Goal: Task Accomplishment & Management: Complete application form

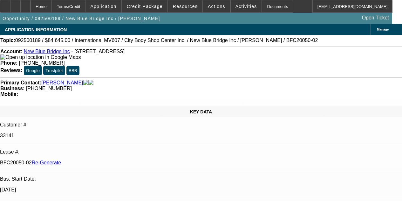
select select "3"
select select "0"
select select "2"
select select "0.1"
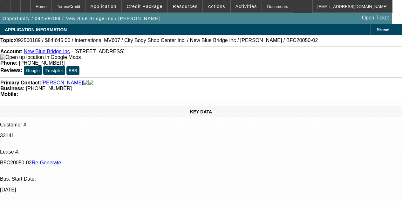
select select "4"
click at [236, 4] on span "Activities" at bounding box center [247, 6] width 22 height 5
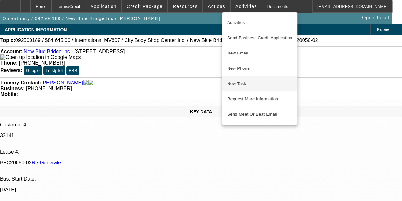
click at [240, 84] on span "New Task" at bounding box center [259, 84] width 65 height 8
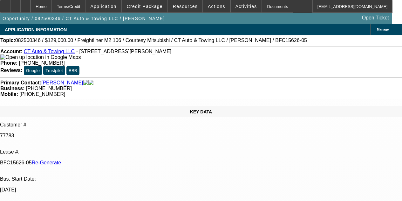
select select "4"
select select "0"
select select "3"
select select "0"
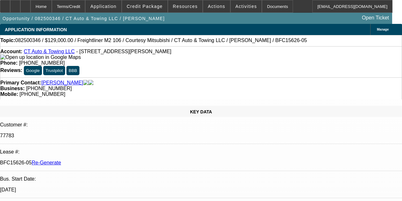
select select "6"
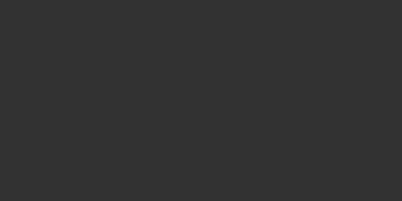
select select "4"
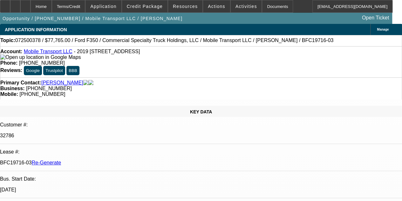
select select "0"
select select "2"
select select "0"
select select "6"
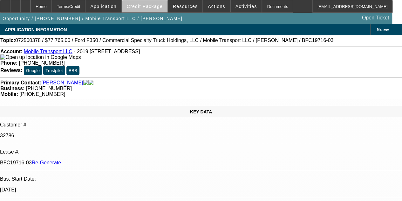
click at [153, 11] on span at bounding box center [144, 6] width 45 height 15
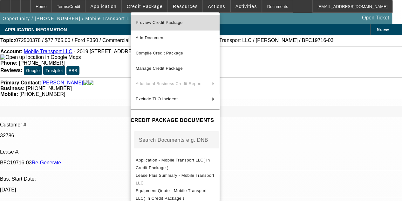
click at [155, 24] on span "Preview Credit Package" at bounding box center [159, 22] width 47 height 5
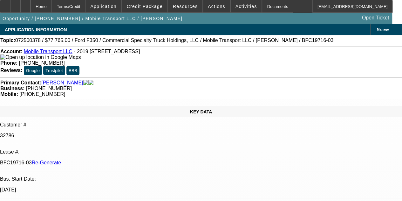
select select "4"
select select "0"
select select "2"
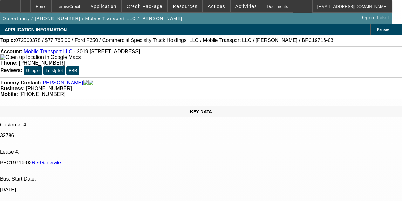
select select "0"
select select "6"
click at [31, 3] on div at bounding box center [25, 6] width 10 height 13
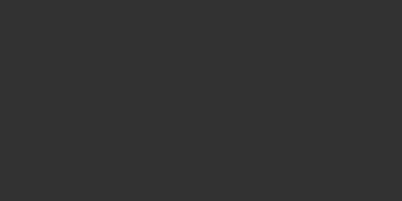
select select "4"
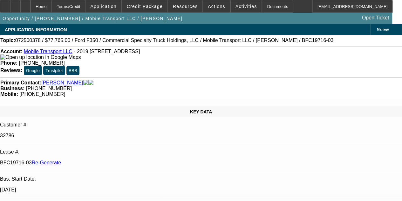
select select "0"
select select "2"
select select "0"
select select "6"
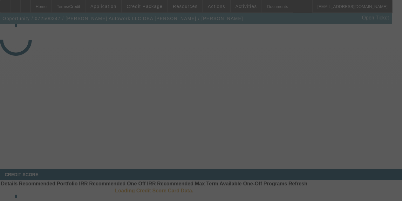
select select "3"
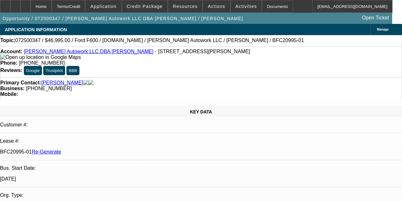
select select "0"
select select "2"
select select "0.1"
select select "4"
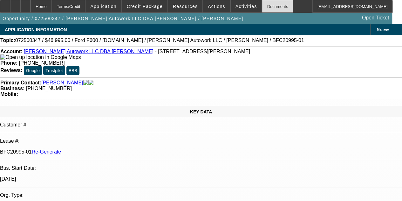
click at [262, 9] on div "Documents" at bounding box center [277, 6] width 31 height 13
click at [236, 5] on span "Activities" at bounding box center [247, 6] width 22 height 5
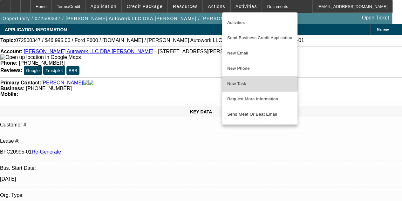
click at [235, 82] on span "New Task" at bounding box center [259, 84] width 65 height 8
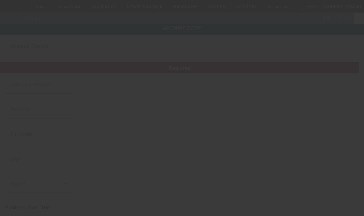
type input "[PERSON_NAME] Autowork LLC"
type input "1111 Arvin Rd"
type input "27704"
type input "Durham"
type input "[PHONE_NUMBER]"
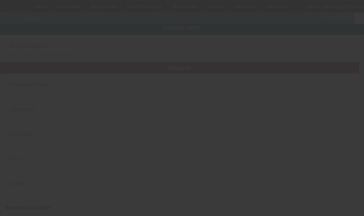
type input "Jaimes Towing"
type input "jaimesautowork@gmail.com"
type input "Durham County"
type input "990612548"
type input "7/15/2025"
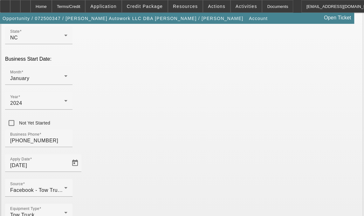
scroll to position [157, 0]
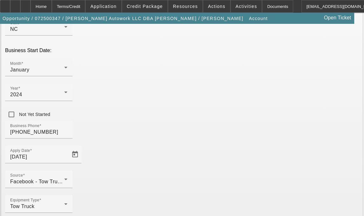
type input "[GEOGRAPHIC_DATA]"
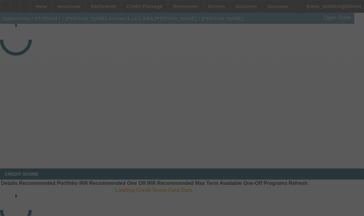
select select "3"
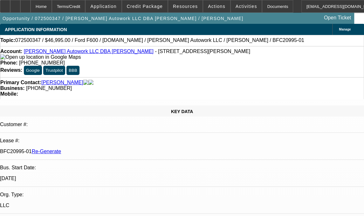
select select "0"
select select "2"
select select "0.1"
select select "4"
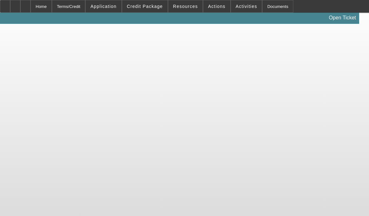
click at [71, 95] on body "Home Terms/Credit Application Credit Package Resources Actions Activities Docum…" at bounding box center [184, 108] width 369 height 216
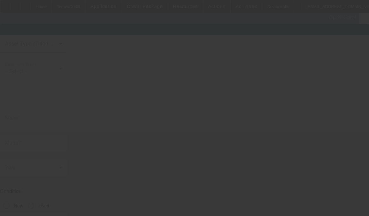
click at [71, 95] on body "Home Terms/Credit Application Credit Package Resources Actions Activities Docum…" at bounding box center [184, 140] width 369 height 281
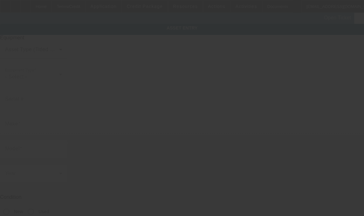
drag, startPoint x: 71, startPoint y: 95, endPoint x: 127, endPoint y: 113, distance: 58.8
click at [127, 113] on div at bounding box center [182, 108] width 364 height 216
type input "[US_VEHICLE_IDENTIFICATION_NUMBER]"
type input "Ford"
type input "F600"
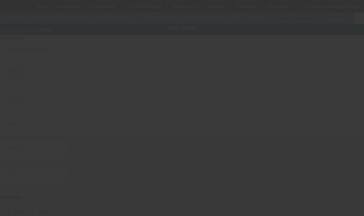
radio input "true"
type textarea "With:"
type input "[STREET_ADDRESS][PERSON_NAME]"
type input "[GEOGRAPHIC_DATA]"
type input "27704"
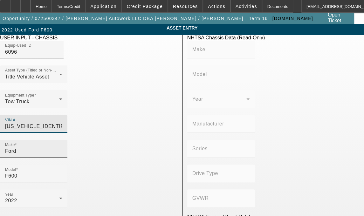
click at [50, 147] on input "Ford" at bounding box center [33, 151] width 57 height 8
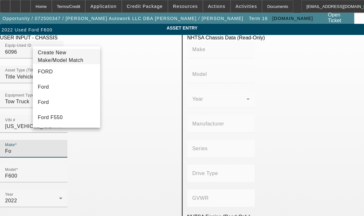
type input "F"
type input "Ford"
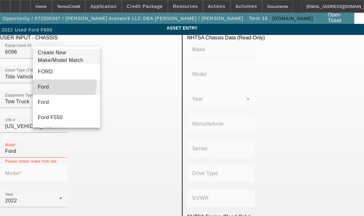
click at [44, 86] on mat-option "Ford" at bounding box center [66, 86] width 67 height 15
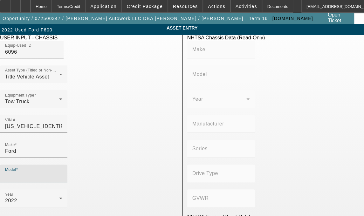
click at [62, 172] on input "Model" at bounding box center [33, 176] width 57 height 8
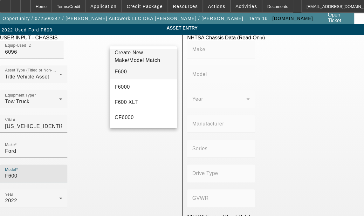
type input "F600"
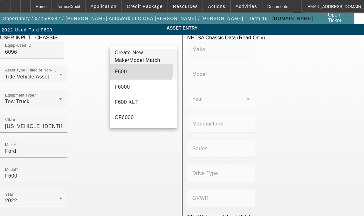
click at [127, 73] on mat-option "F600" at bounding box center [143, 71] width 67 height 15
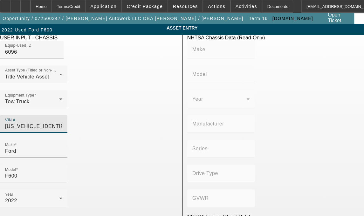
drag, startPoint x: 124, startPoint y: 115, endPoint x: 168, endPoint y: 116, distance: 43.9
click at [62, 123] on input "1FDFF6KN3NDA16757" at bounding box center [33, 127] width 57 height 8
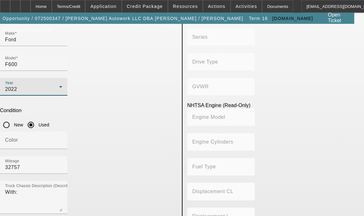
scroll to position [121, 0]
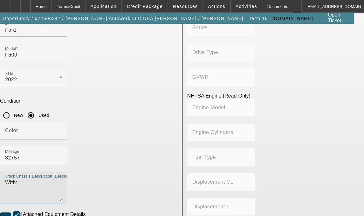
click at [57, 179] on textarea "With:" at bounding box center [33, 190] width 57 height 23
type textarea "W"
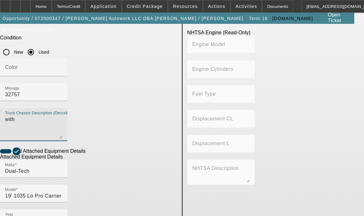
scroll to position [184, 0]
type textarea "with"
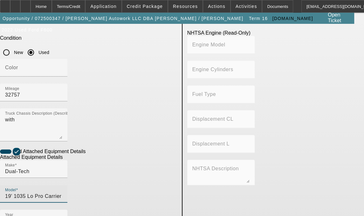
click at [62, 193] on input "19' 1035 Lo Pro Carrier" at bounding box center [33, 197] width 57 height 8
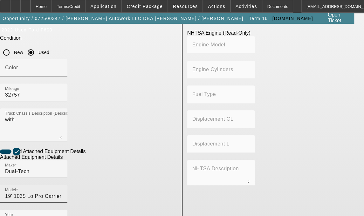
click at [62, 185] on div "Model 19' 1035 Lo Pro Carrier" at bounding box center [33, 194] width 57 height 18
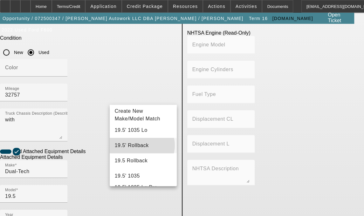
click at [142, 149] on mat-option "19.5' Rollback" at bounding box center [143, 145] width 67 height 15
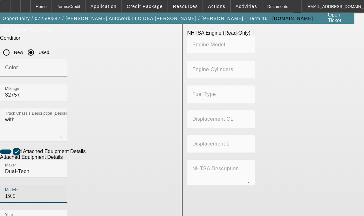
type input "19.5' Rollback"
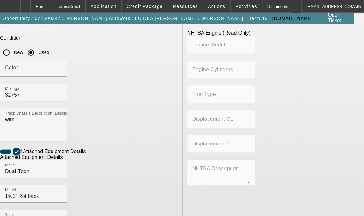
scroll to position [0, 18]
drag, startPoint x: 39, startPoint y: 148, endPoint x: 93, endPoint y: 151, distance: 54.4
type input "J22958852"
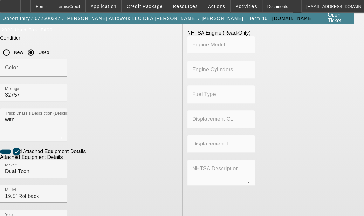
type textarea "includes all accessories, attachments and options"
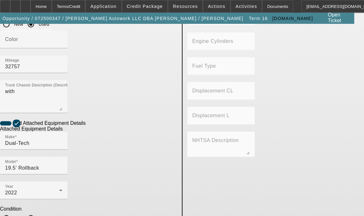
scroll to position [217, 0]
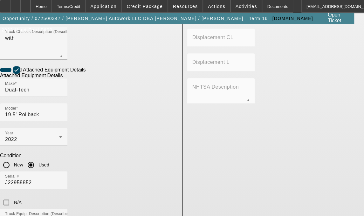
scroll to position [373, 0]
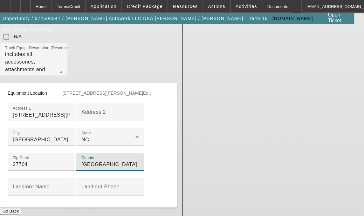
scroll to position [434, 0]
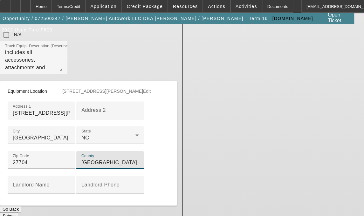
type input "Durham"
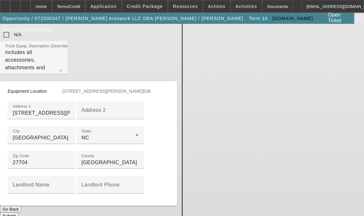
click at [18, 212] on button "Submit" at bounding box center [9, 215] width 18 height 7
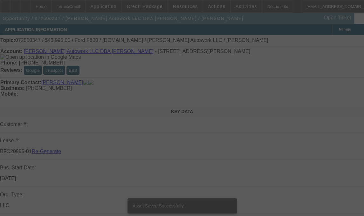
select select "3"
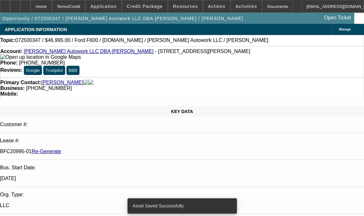
select select "0"
select select "2"
select select "0.1"
select select "4"
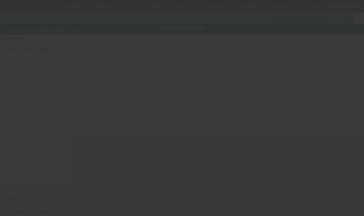
type input "[US_VEHICLE_IDENTIFICATION_NUMBER]"
type input "International"
type input "4700"
radio input "true"
type textarea "Medium Duty Wrecker"
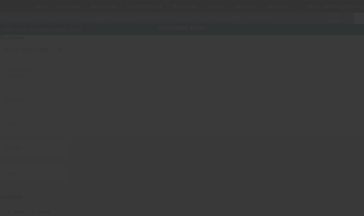
type input "[STREET_ADDRESS][PERSON_NAME]"
type input "[GEOGRAPHIC_DATA]"
type input "27704"
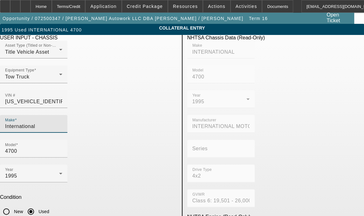
click at [62, 123] on input "International" at bounding box center [33, 127] width 57 height 8
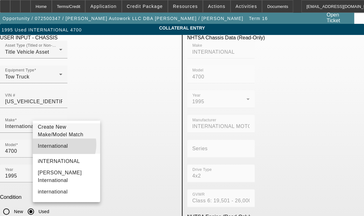
click at [57, 148] on span "International" at bounding box center [53, 145] width 30 height 5
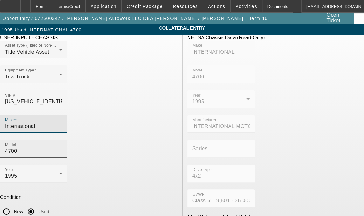
click at [62, 147] on input "4700" at bounding box center [33, 151] width 57 height 8
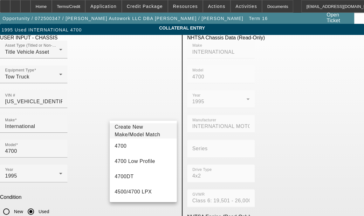
drag, startPoint x: 80, startPoint y: 190, endPoint x: 22, endPoint y: 188, distance: 58.2
click at [22, 188] on app-asset-collateral-manage "COLLATERAL ENTRY Delete collateral USER INPUT - CHASSIS Asset Type (Titled or N…" at bounding box center [182, 200] width 364 height 353
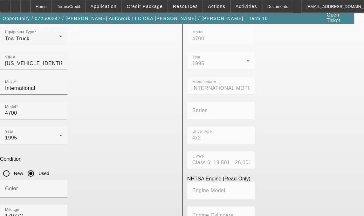
scroll to position [37, 0]
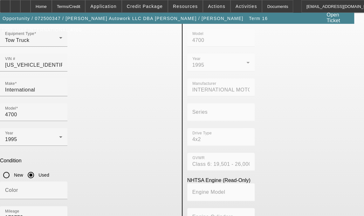
type textarea "with"
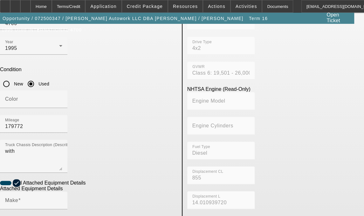
scroll to position [139, 0]
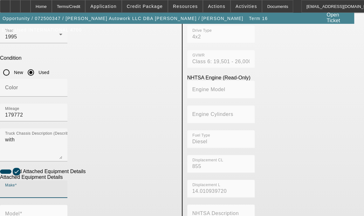
click at [58, 188] on input "Make" at bounding box center [33, 192] width 57 height 8
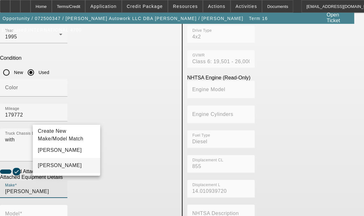
type input "Holmes"
click at [49, 169] on span "Holmes" at bounding box center [60, 166] width 44 height 8
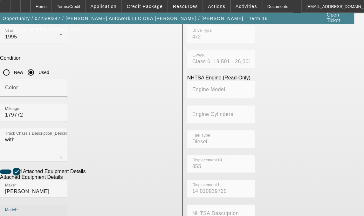
click at [62, 213] on input "Model" at bounding box center [33, 217] width 57 height 8
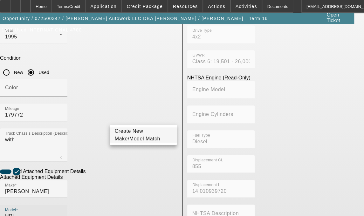
type input "HPL"
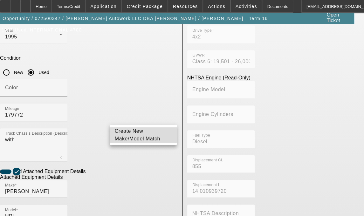
click at [126, 134] on span "Create New Make/Model Match" at bounding box center [137, 134] width 45 height 13
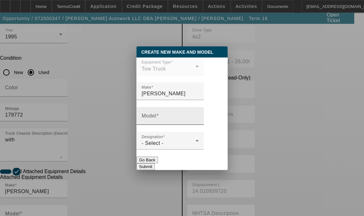
click at [156, 119] on mat-label "Model" at bounding box center [148, 115] width 15 height 5
click at [157, 119] on input "Model" at bounding box center [169, 119] width 57 height 8
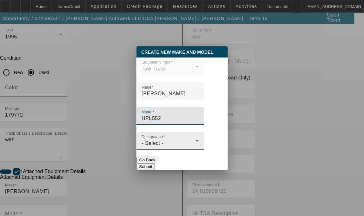
type input "HPL552"
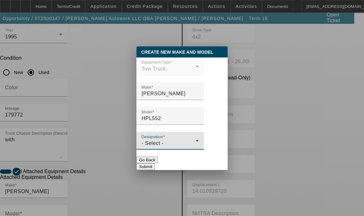
click at [161, 146] on span "- Select -" at bounding box center [152, 143] width 22 height 5
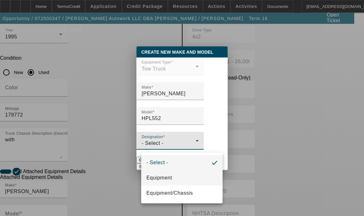
click at [160, 173] on mat-option "Equipment" at bounding box center [181, 177] width 81 height 15
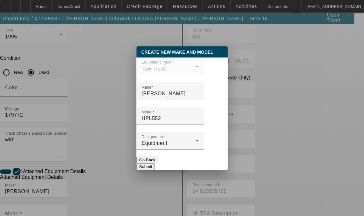
click at [154, 164] on button "Submit" at bounding box center [145, 166] width 18 height 7
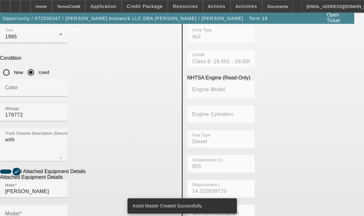
type input "HPL552"
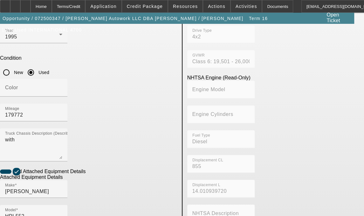
type input "D94-JL-0183"
radio input "true"
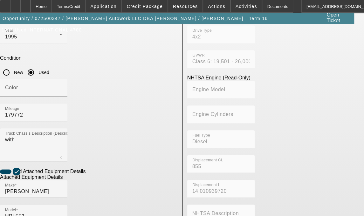
scroll to position [192, 0]
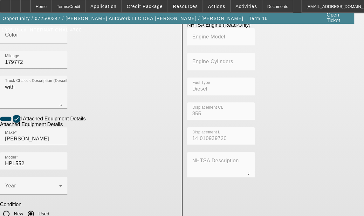
type textarea "includes all accessories, attachments and options"
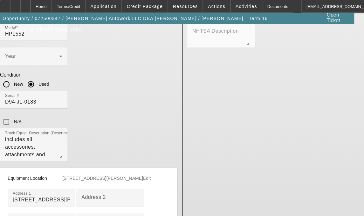
scroll to position [359, 0]
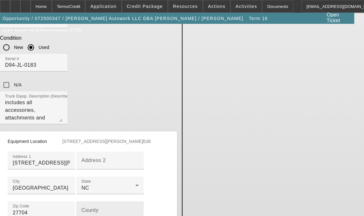
click at [81, 209] on input "County" at bounding box center [109, 213] width 57 height 8
type input "Durham"
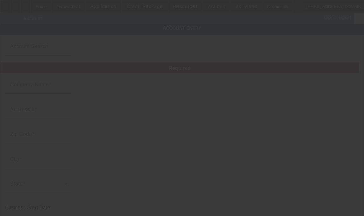
type input "[PERSON_NAME] Autowork LLC"
type input "[STREET_ADDRESS][PERSON_NAME]"
type input "27704"
type input "[GEOGRAPHIC_DATA]"
type input "[PHONE_NUMBER]"
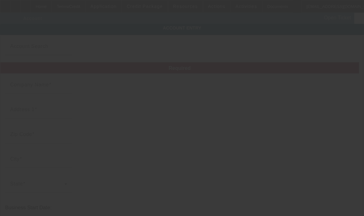
type input "[PERSON_NAME]"
type input "[EMAIL_ADDRESS][DOMAIN_NAME]"
type input "[GEOGRAPHIC_DATA]"
type input "990612548"
type input "[DATE]"
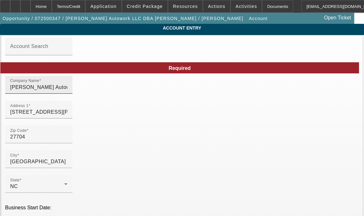
drag, startPoint x: 221, startPoint y: 93, endPoint x: 160, endPoint y: 98, distance: 61.6
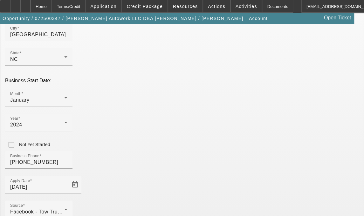
scroll to position [157, 0]
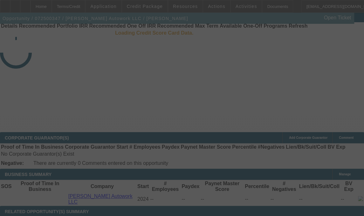
select select "3"
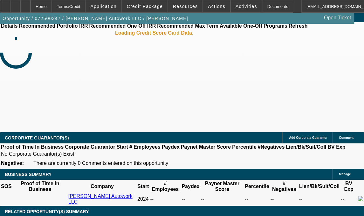
select select "0"
select select "2"
select select "0.1"
select select "4"
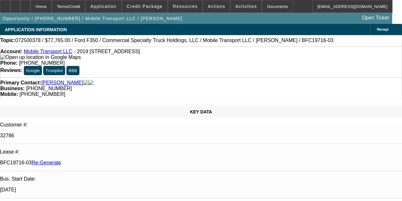
select select "4"
select select "0"
select select "2"
select select "0"
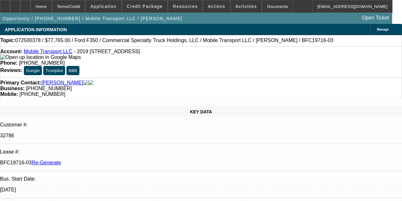
select select "6"
